Goal: Task Accomplishment & Management: Manage account settings

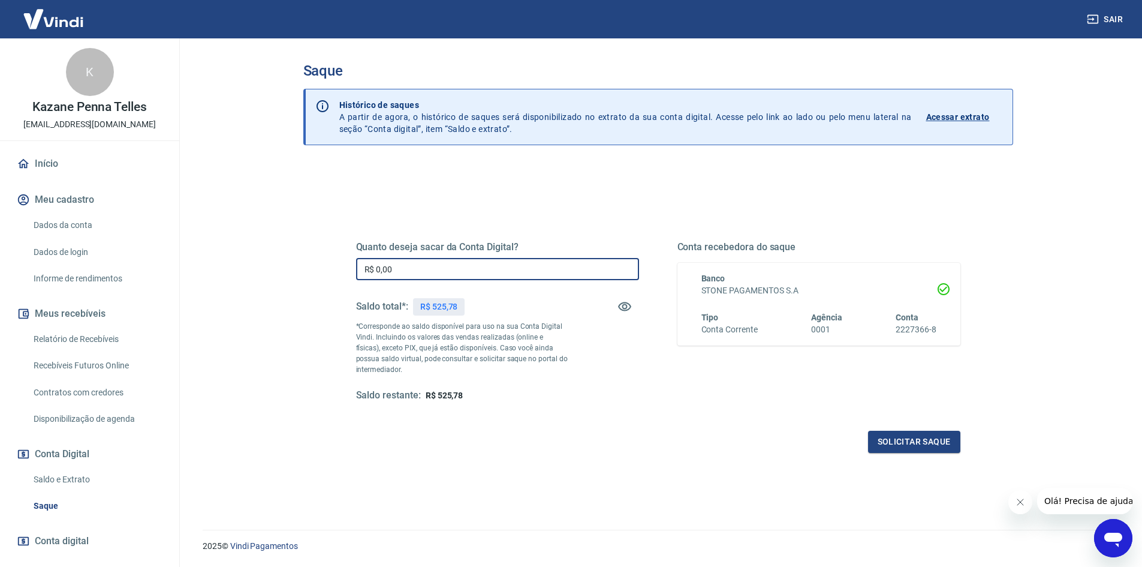
click at [448, 264] on input "R$ 0,00" at bounding box center [497, 269] width 283 height 22
type input "R$ 525,00"
click at [927, 443] on button "Solicitar saque" at bounding box center [914, 441] width 92 height 22
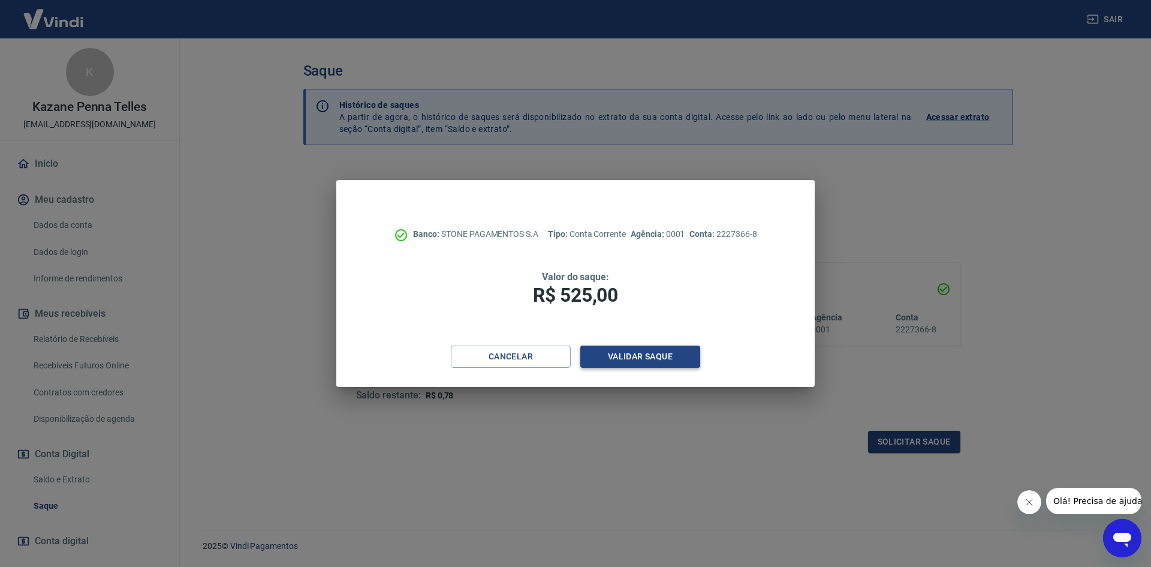
click at [665, 350] on button "Validar saque" at bounding box center [640, 356] width 120 height 22
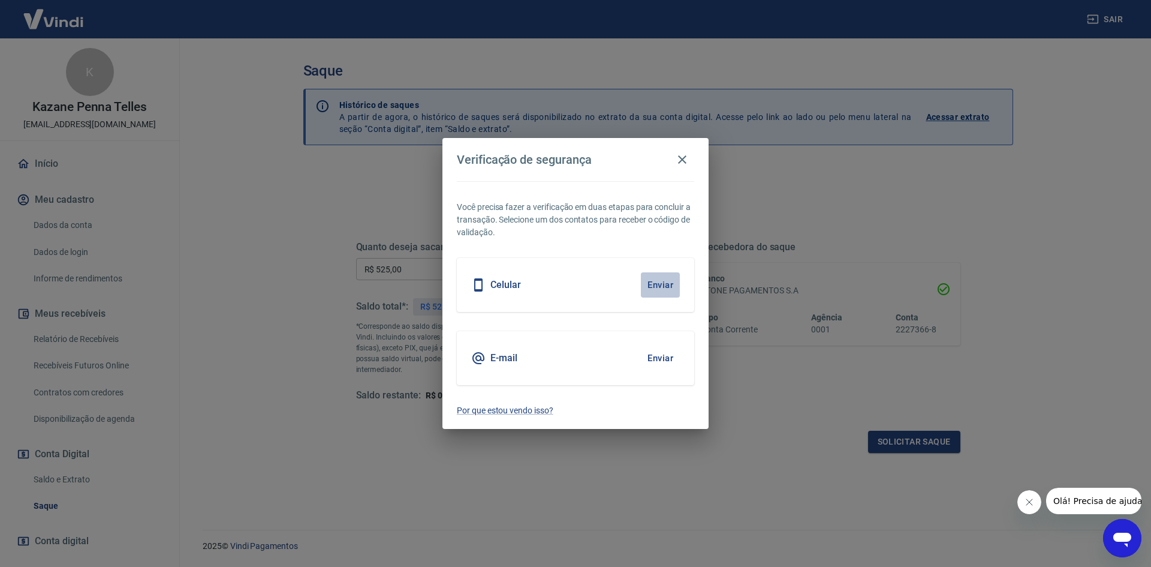
click at [670, 287] on button "Enviar" at bounding box center [660, 284] width 39 height 25
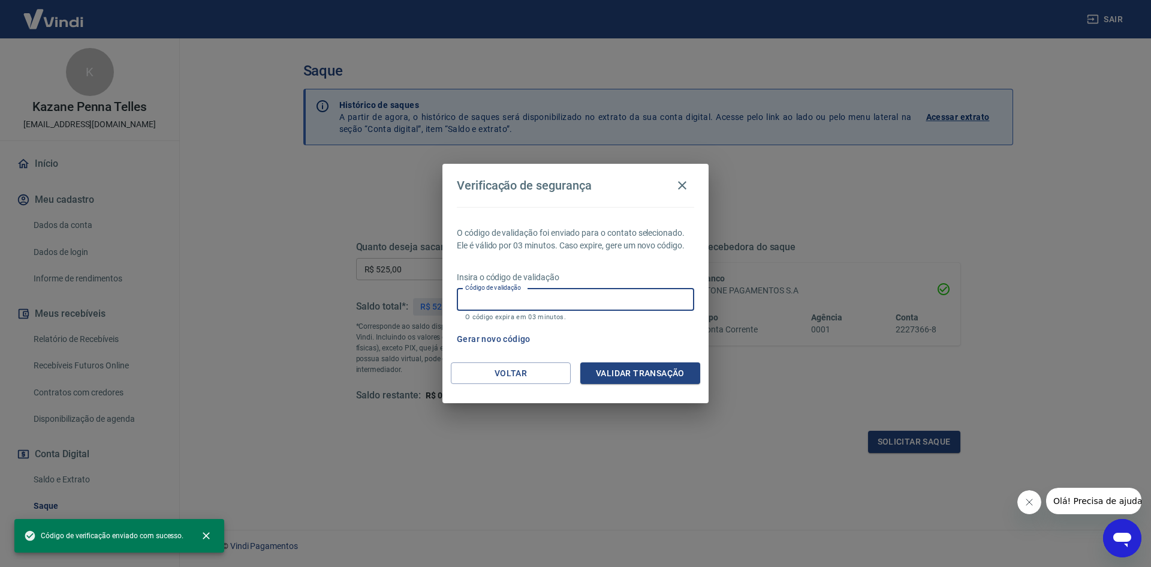
click at [598, 305] on input "Código de validação" at bounding box center [575, 299] width 237 height 22
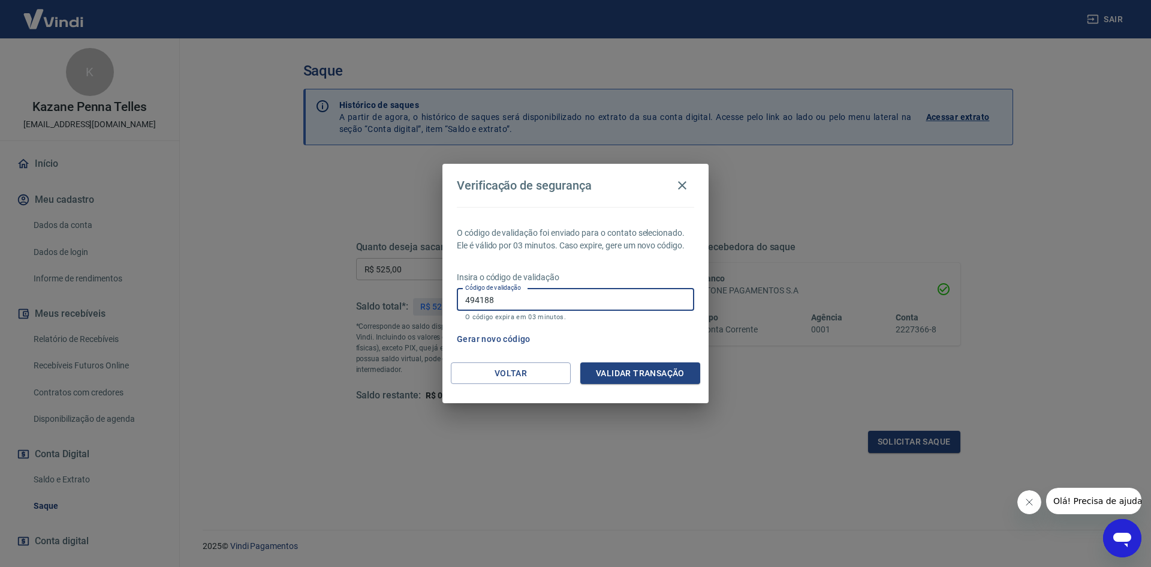
type input "494188"
click at [649, 381] on button "Validar transação" at bounding box center [640, 373] width 120 height 22
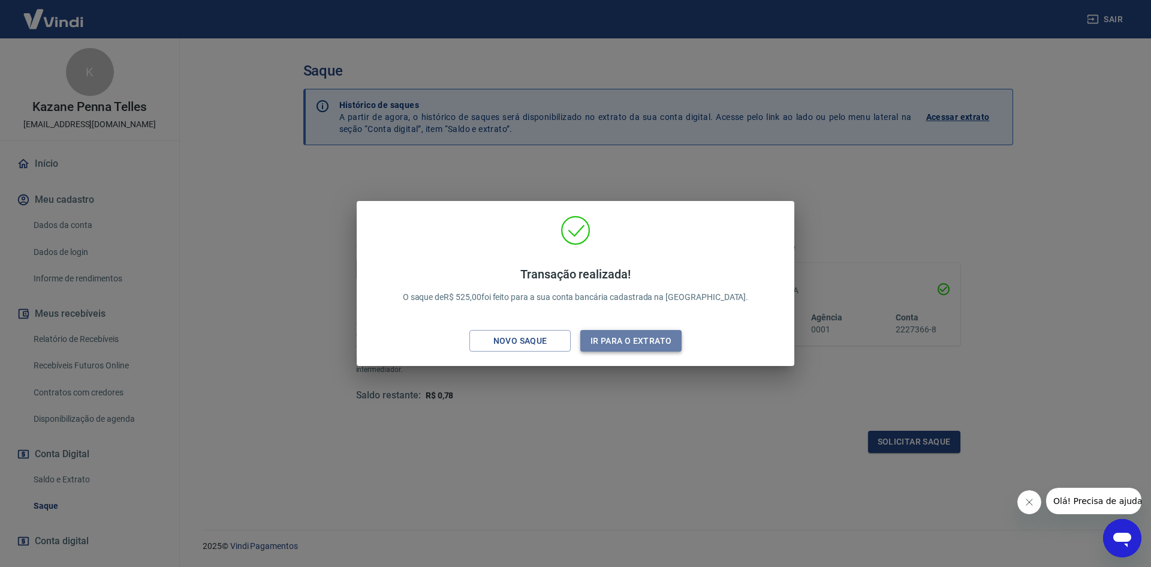
click at [636, 347] on button "Ir para o extrato" at bounding box center [630, 341] width 101 height 22
